Goal: Information Seeking & Learning: Learn about a topic

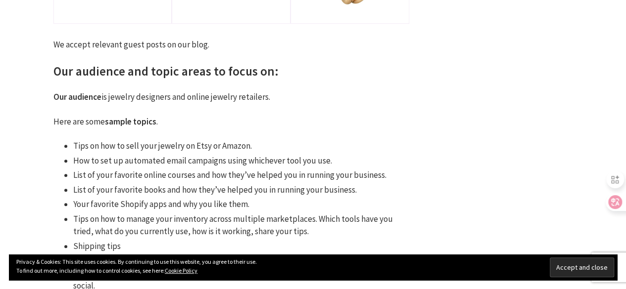
scroll to position [346, 0]
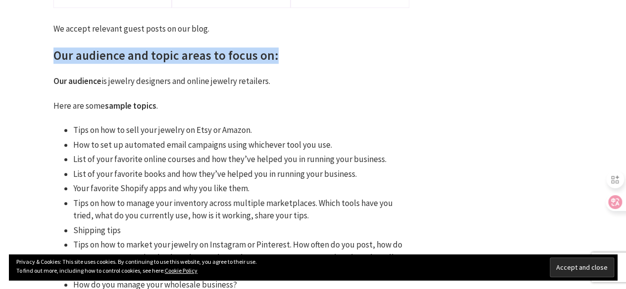
drag, startPoint x: 44, startPoint y: 54, endPoint x: 287, endPoint y: 53, distance: 243.3
copy h2 "Our audience and topic areas to focus on:"
click at [287, 53] on h2 "Our audience and topic areas to focus on:" at bounding box center [231, 55] width 356 height 16
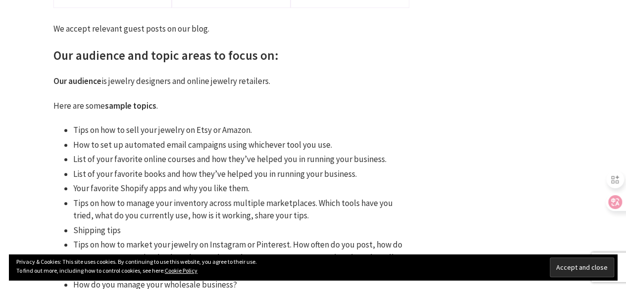
drag, startPoint x: 87, startPoint y: 85, endPoint x: 298, endPoint y: 81, distance: 211.2
copy p
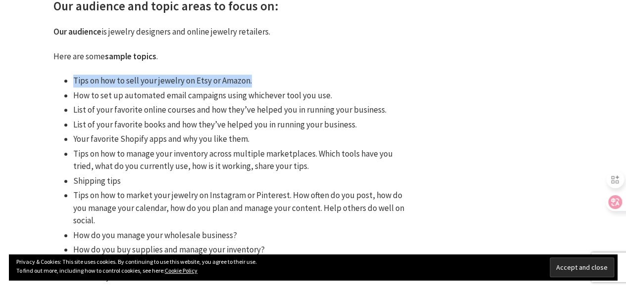
drag, startPoint x: 72, startPoint y: 80, endPoint x: 260, endPoint y: 81, distance: 188.0
click at [260, 81] on ul "Tips on how to sell your jewelry on Etsy or Amazon. How to set up automated ema…" at bounding box center [231, 179] width 356 height 209
copy li "Tips on how to sell your jewelry on Etsy or Amazon."
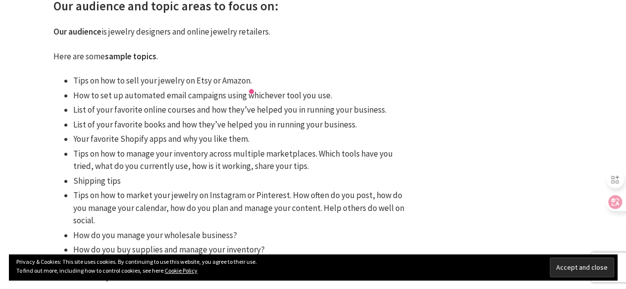
click at [123, 106] on li "List of your favorite online courses and how they’ve helped you in running your…" at bounding box center [241, 110] width 336 height 13
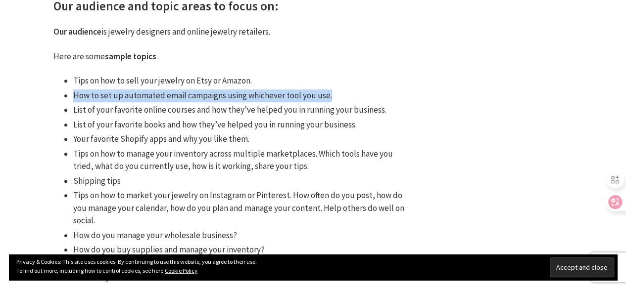
drag, startPoint x: 68, startPoint y: 94, endPoint x: 337, endPoint y: 93, distance: 269.1
click at [337, 93] on ul "Tips on how to sell your jewelry on Etsy or Amazon. How to set up automated ema…" at bounding box center [231, 179] width 356 height 209
copy li "How to set up automated email campaigns using whichever tool you use."
click at [337, 93] on li "How to set up automated email campaigns using whichever tool you use." at bounding box center [241, 96] width 336 height 13
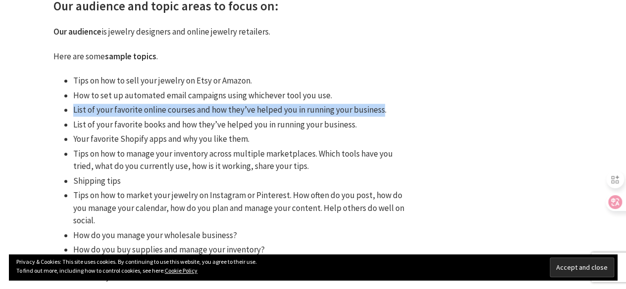
drag, startPoint x: 74, startPoint y: 108, endPoint x: 379, endPoint y: 112, distance: 304.7
click at [379, 112] on li "List of your favorite online courses and how they’ve helped you in running your…" at bounding box center [241, 110] width 336 height 13
copy li "List of your favorite online courses and how they’ve helped you in running your…"
click at [379, 112] on li "List of your favorite online courses and how they’ve helped you in running your…" at bounding box center [241, 110] width 336 height 13
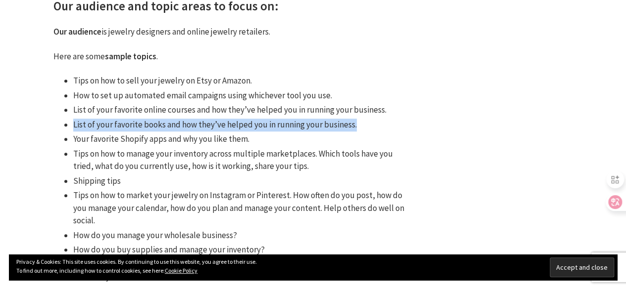
drag, startPoint x: 70, startPoint y: 126, endPoint x: 387, endPoint y: 121, distance: 317.1
click at [387, 121] on ul "Tips on how to sell your jewelry on Etsy or Amazon. How to set up automated ema…" at bounding box center [231, 179] width 356 height 209
copy li "List of your favorite books and how they’ve helped you in running your business."
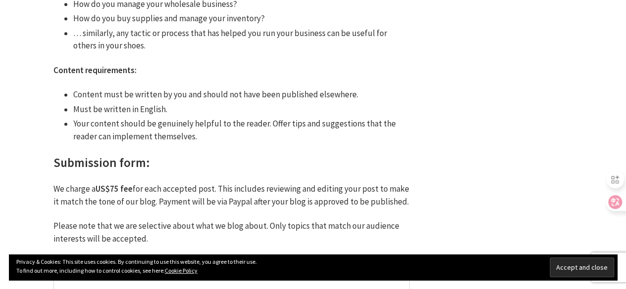
scroll to position [643, 0]
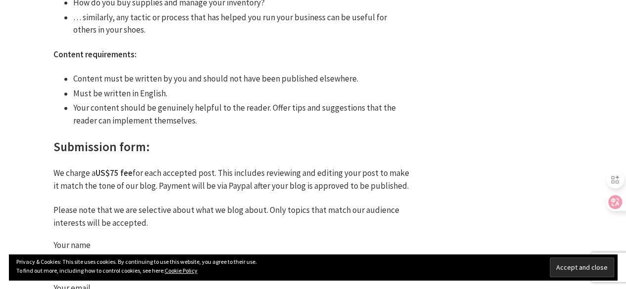
click at [82, 84] on li "Content must be written by you and should not have been published elsewhere." at bounding box center [241, 79] width 336 height 13
drag, startPoint x: 48, startPoint y: 54, endPoint x: 197, endPoint y: 49, distance: 149.4
click at [197, 49] on div "Write for us / Guest post We accept relevant guest posts on our blog. Our audie…" at bounding box center [231, 3] width 415 height 1165
copy strong "Content requirements:"
click at [138, 114] on li "Your content should be genuinely helpful to the reader. Offer tips and suggesti…" at bounding box center [241, 114] width 336 height 25
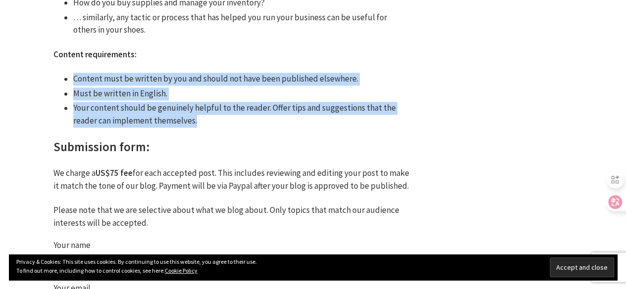
drag, startPoint x: 72, startPoint y: 78, endPoint x: 220, endPoint y: 127, distance: 155.8
click at [220, 127] on ul "Content must be written by you and should not have been published elsewhere. Mu…" at bounding box center [231, 100] width 356 height 54
copy ul "Content must be written by you and should not have been published elsewhere. Mu…"
click at [220, 127] on li "Your content should be genuinely helpful to the reader. Offer tips and suggesti…" at bounding box center [241, 114] width 336 height 25
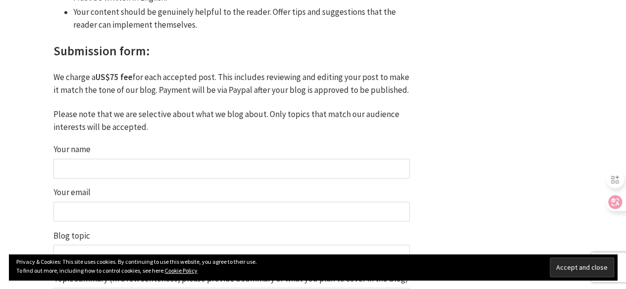
scroll to position [742, 0]
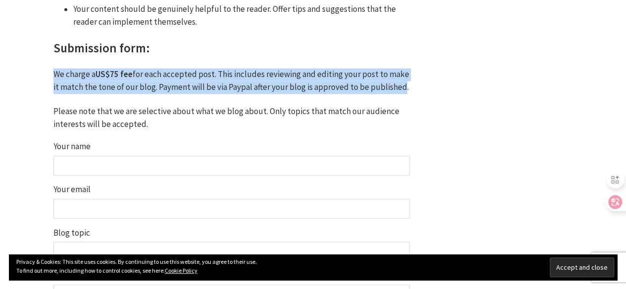
drag, startPoint x: 51, startPoint y: 77, endPoint x: 397, endPoint y: 90, distance: 346.4
copy p "We charge a US$75 fee for each accepted post. This includes reviewing and editi…"
click at [397, 90] on p "We charge a US$75 fee for each accepted post. This includes reviewing and editi…" at bounding box center [231, 80] width 356 height 25
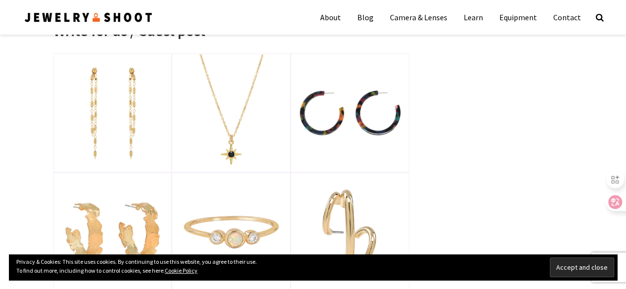
scroll to position [0, 0]
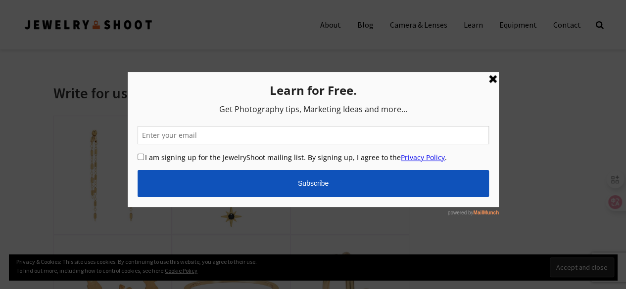
click at [486, 77] on link at bounding box center [492, 79] width 12 height 12
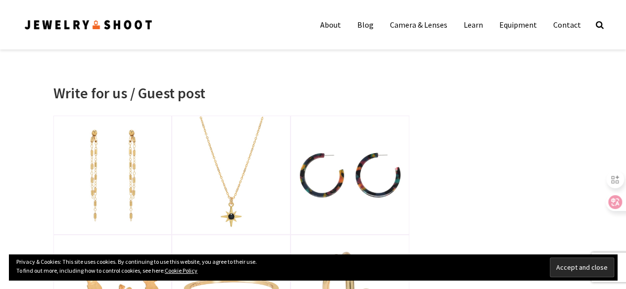
click at [269, 98] on h1 "Write for us / Guest post" at bounding box center [231, 93] width 356 height 18
click at [127, 20] on img at bounding box center [89, 24] width 130 height 13
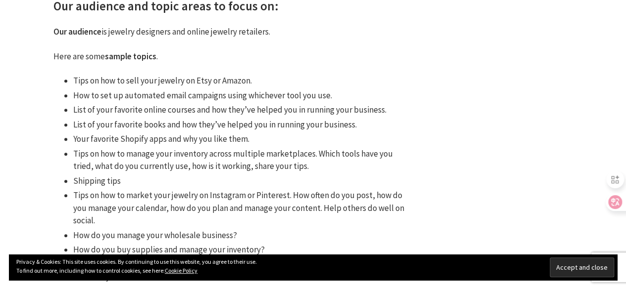
scroll to position [445, 0]
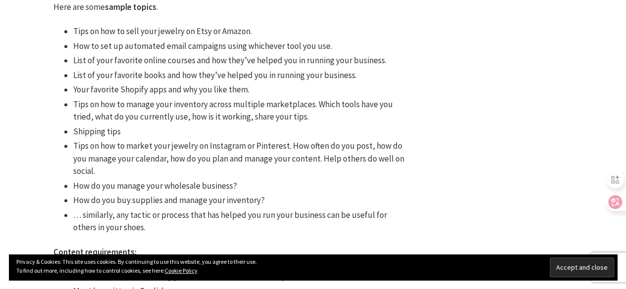
click at [436, 53] on div "Write for us / Guest post We accept relevant guest posts on our blog. Our audie…" at bounding box center [231, 201] width 415 height 1165
